Goal: Task Accomplishment & Management: Complete application form

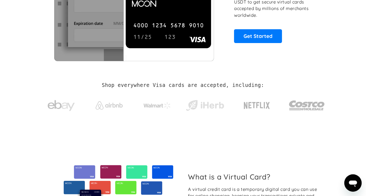
scroll to position [99, 0]
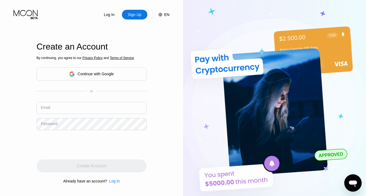
click at [123, 106] on input "text" at bounding box center [92, 108] width 110 height 12
type input "tyshonlay99@gmail.com"
click at [56, 126] on div "Password" at bounding box center [49, 124] width 17 height 4
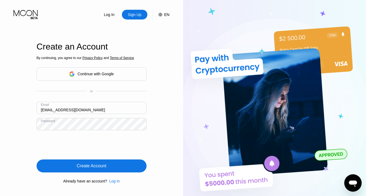
click at [61, 168] on div "Create Account" at bounding box center [92, 166] width 110 height 13
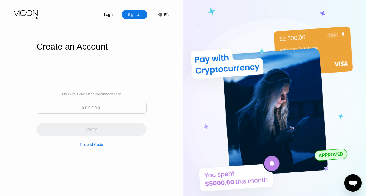
click at [91, 107] on input at bounding box center [92, 108] width 110 height 12
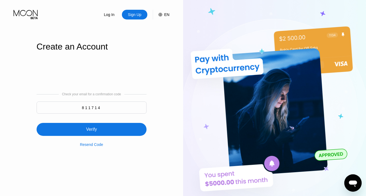
type input "811714"
click at [120, 127] on div "Verify" at bounding box center [92, 129] width 110 height 13
